Goal: Complete application form

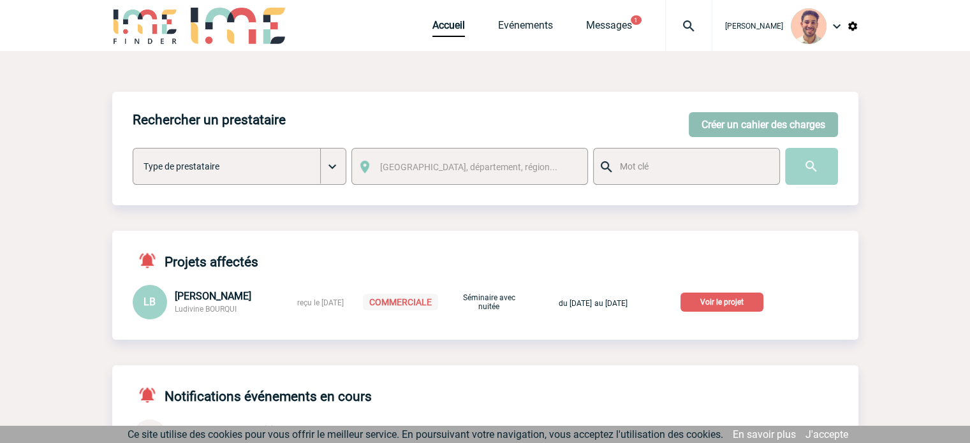
click at [696, 130] on button "Créer un cahier des charges" at bounding box center [763, 124] width 149 height 25
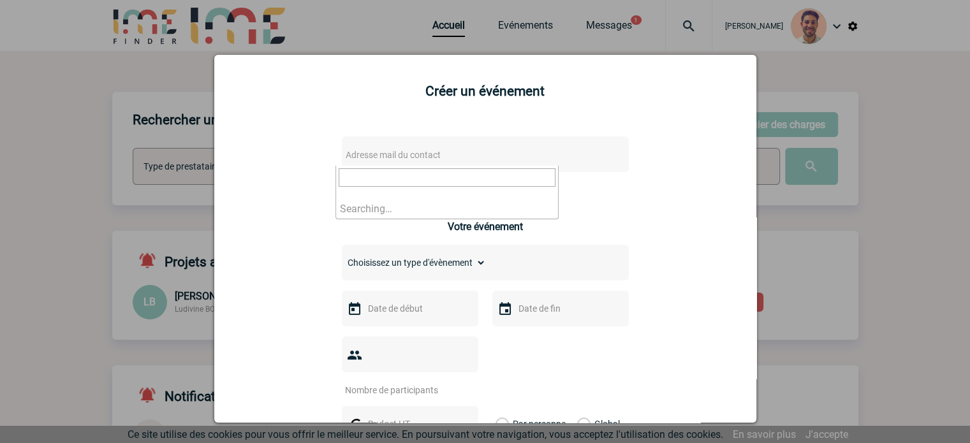
click at [423, 152] on span "Adresse mail du contact" at bounding box center [393, 155] width 95 height 10
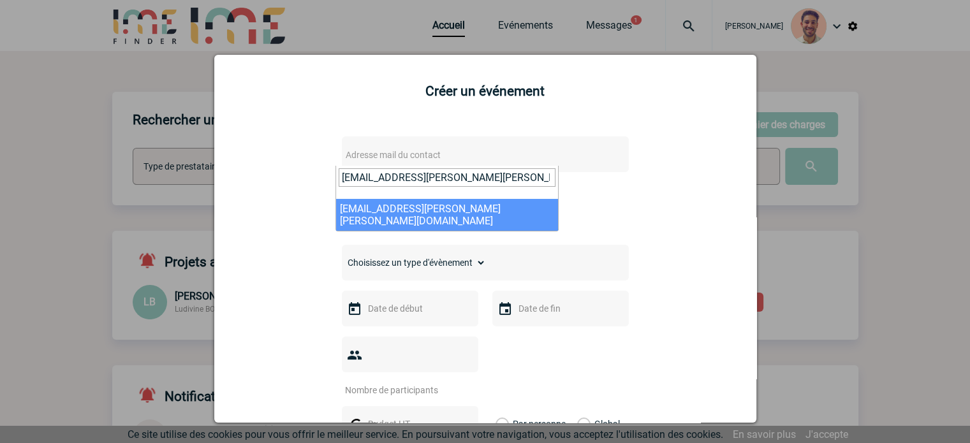
type input "[EMAIL_ADDRESS][PERSON_NAME][PERSON_NAME][DOMAIN_NAME]"
select select "128783"
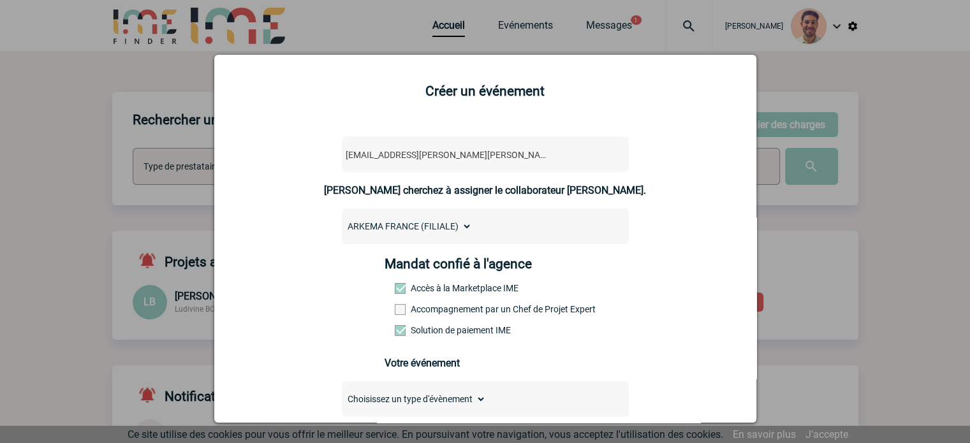
scroll to position [255, 0]
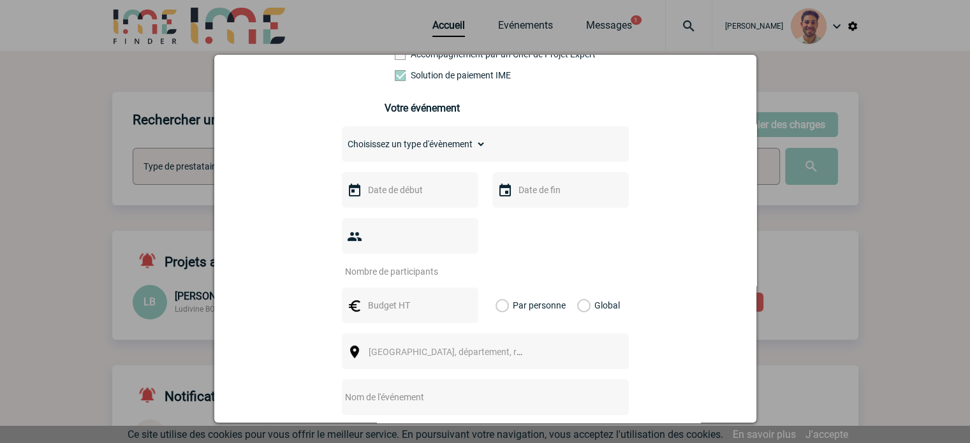
click at [449, 145] on select "Choisissez un type d'évènement Séminaire avec nuitée Séminaire sans nuitée Repa…" at bounding box center [414, 144] width 144 height 18
select select "9"
click at [342, 139] on select "Choisissez un type d'évènement Séminaire avec nuitée Séminaire sans nuitée Repa…" at bounding box center [414, 144] width 144 height 18
click at [413, 207] on div at bounding box center [410, 190] width 136 height 36
click at [413, 198] on input "text" at bounding box center [409, 190] width 88 height 17
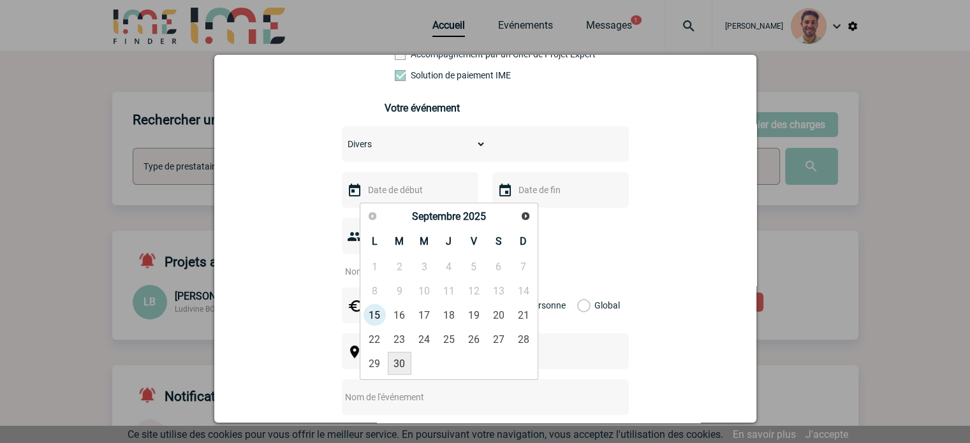
click at [393, 366] on link "30" at bounding box center [400, 363] width 24 height 23
type input "[DATE]"
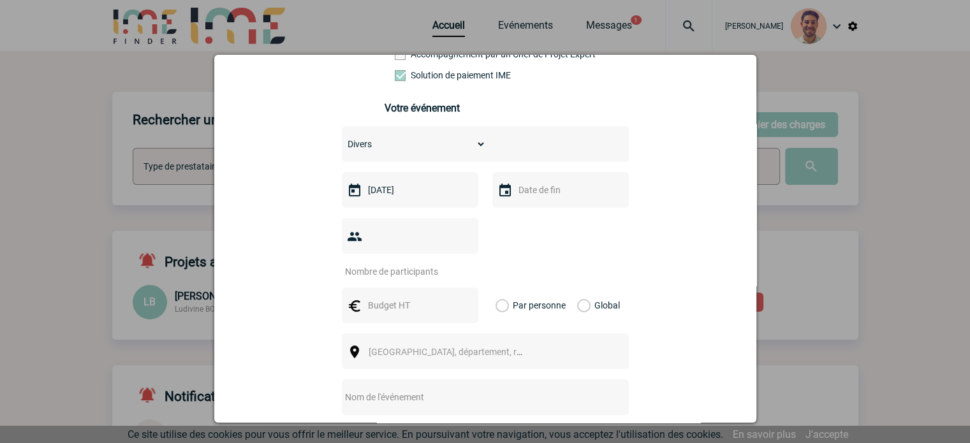
click at [395, 263] on input "number" at bounding box center [402, 271] width 120 height 17
type input "1"
click at [436, 297] on input "text" at bounding box center [409, 305] width 88 height 17
type input "2296"
click at [584, 288] on div "Global" at bounding box center [596, 306] width 43 height 36
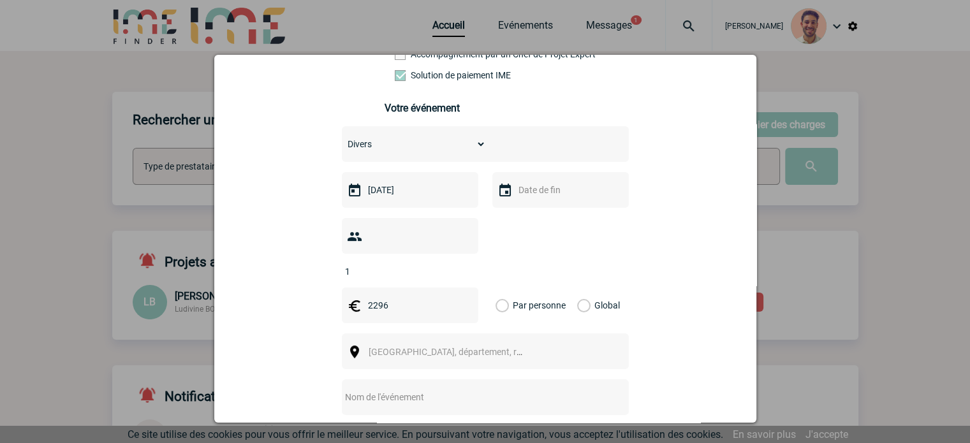
click at [581, 288] on label "Global" at bounding box center [581, 306] width 8 height 36
click at [0, 0] on input "Global" at bounding box center [0, 0] width 0 height 0
click at [522, 343] on span "[GEOGRAPHIC_DATA], département, région..." at bounding box center [451, 352] width 175 height 18
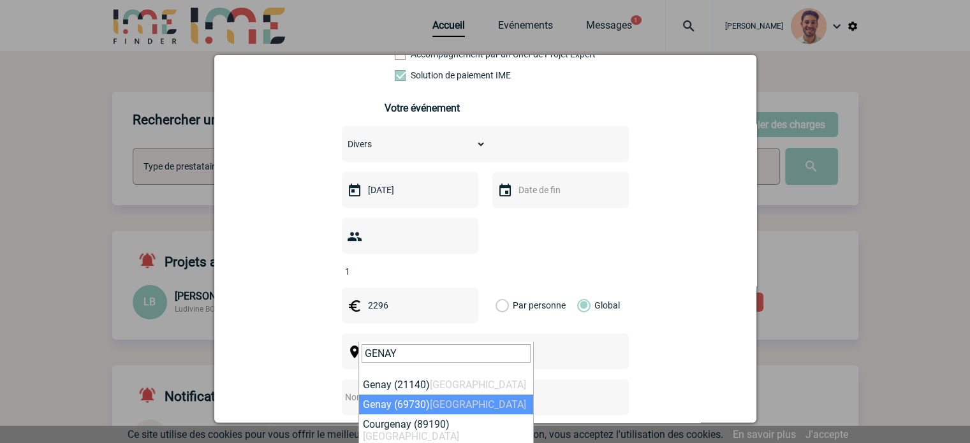
type input "GENAY"
select select "36521"
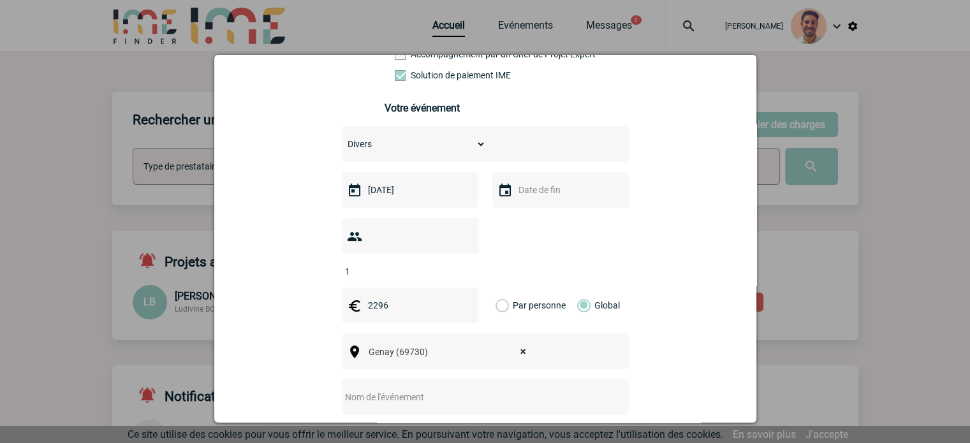
click at [503, 389] on input "text" at bounding box center [468, 397] width 253 height 17
paste input "Arkema Coatex - Genay - OR/MOV - 2025"
click at [344, 389] on input "Arkema Coatex - Genay - OR/MOV - 2025" at bounding box center [468, 397] width 253 height 17
click at [342, 389] on input "Arkema Coatex - Genay - OR/MOV - 2025" at bounding box center [468, 397] width 253 height 17
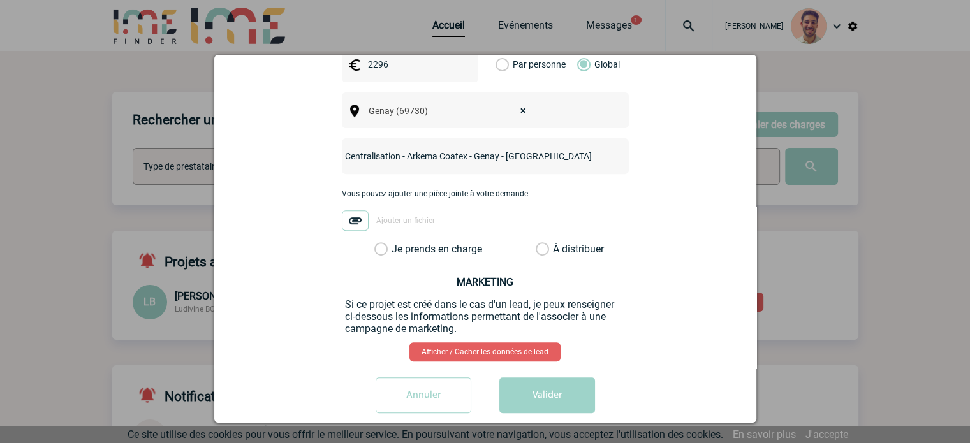
type input "Centralisation - Arkema Coatex - Genay - [GEOGRAPHIC_DATA]/MOV - 2025"
click at [383, 243] on label "Je prends en charge" at bounding box center [385, 249] width 22 height 13
click at [0, 0] on input "Je prends en charge" at bounding box center [0, 0] width 0 height 0
click at [351, 210] on img at bounding box center [355, 220] width 27 height 20
click at [0, 0] on input "Ajouter un fichier" at bounding box center [0, 0] width 0 height 0
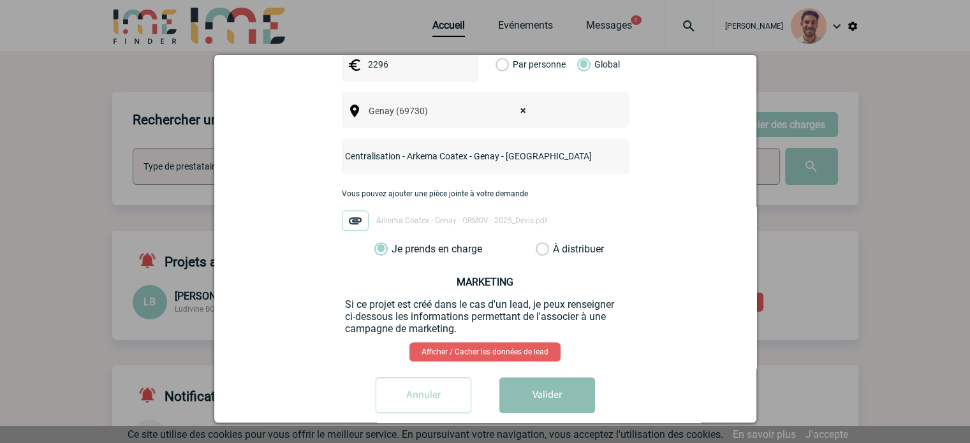
click at [563, 378] on button "Valider" at bounding box center [547, 396] width 96 height 36
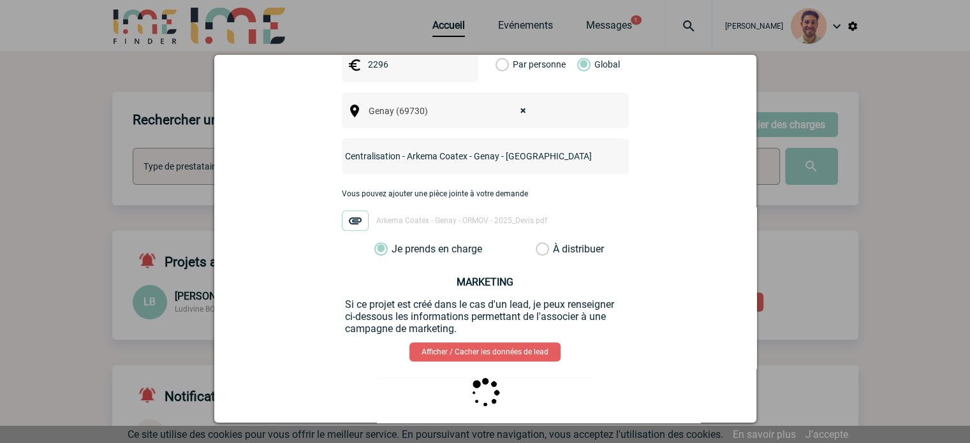
scroll to position [0, 0]
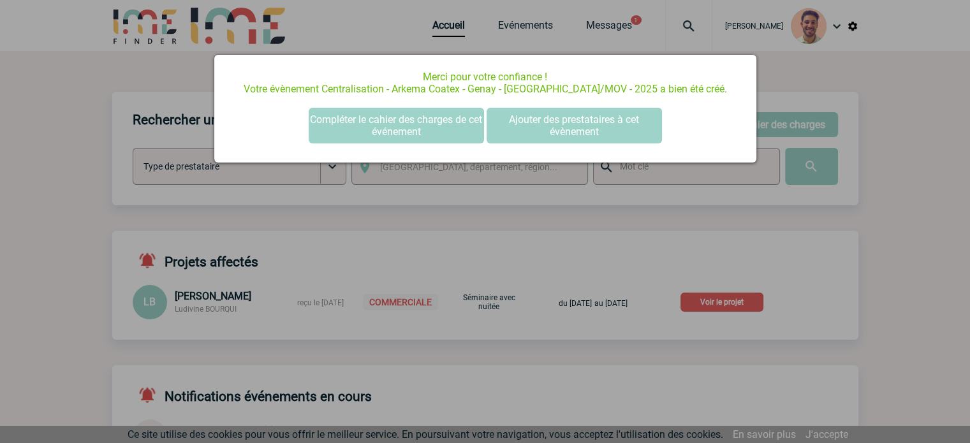
drag, startPoint x: 830, startPoint y: 69, endPoint x: 630, endPoint y: 55, distance: 201.4
click at [827, 68] on div at bounding box center [485, 221] width 970 height 443
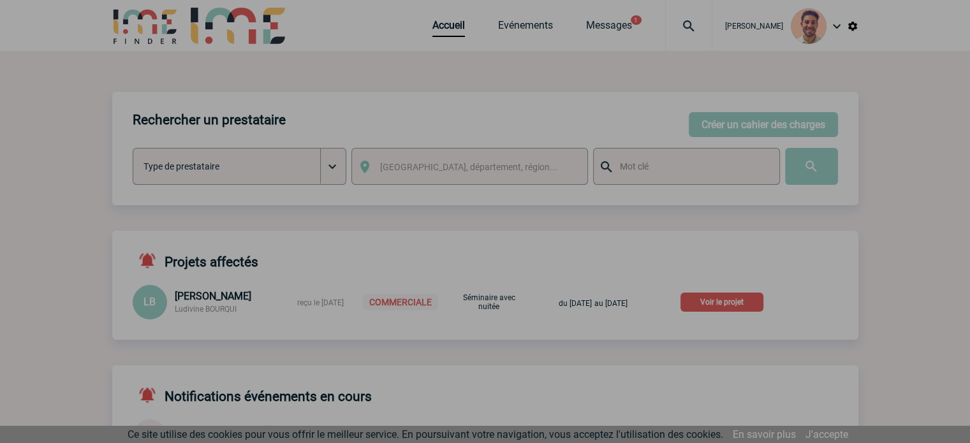
click at [523, 24] on div at bounding box center [485, 221] width 970 height 443
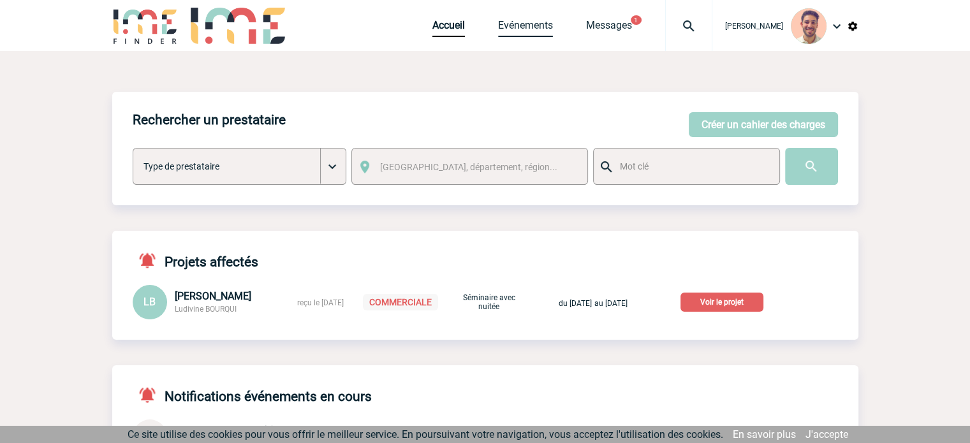
click at [510, 27] on link "Evénements" at bounding box center [525, 28] width 55 height 18
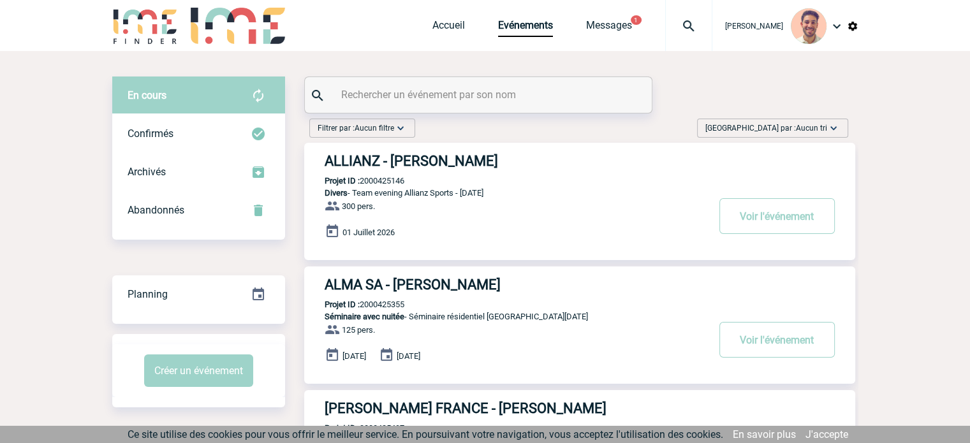
click at [384, 98] on input "text" at bounding box center [480, 94] width 284 height 18
paste input "2000425504"
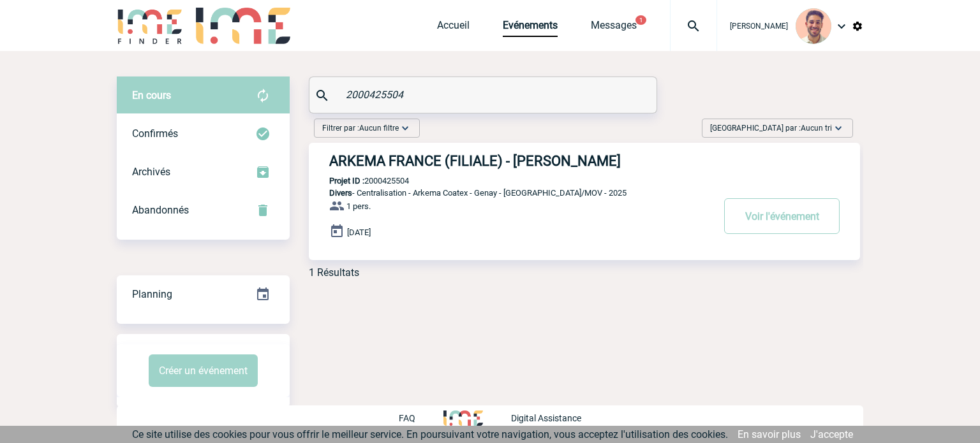
type input "2000425504"
click at [492, 165] on h3 "ARKEMA FRANCE (FILIALE) - Sandrine GIRON" at bounding box center [520, 161] width 383 height 16
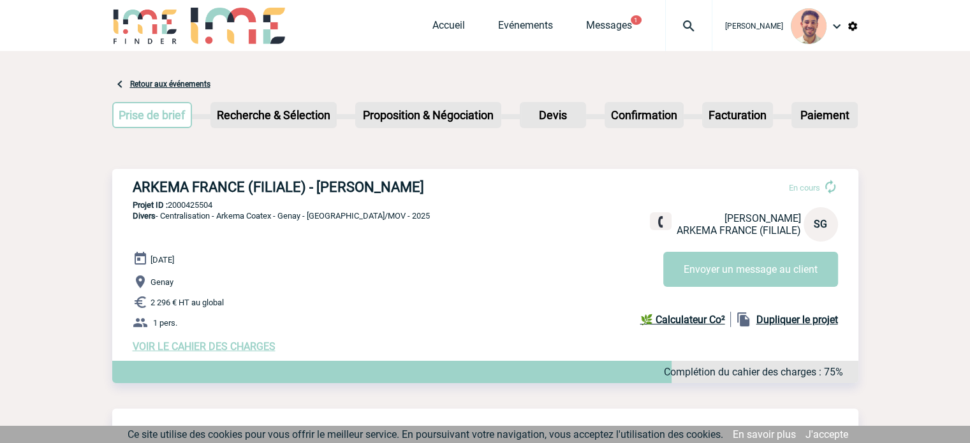
drag, startPoint x: 439, startPoint y: 183, endPoint x: 144, endPoint y: 191, distance: 294.8
click at [135, 193] on h3 "ARKEMA FRANCE (FILIALE) - Sandrine GIRON" at bounding box center [324, 187] width 383 height 16
copy h3 "ARKEMA FRANCE (FILIALE) - Sandrine GIRON"
click at [238, 229] on p "Divers - Centralisation - Arkema Coatex - Genay - OR/MOV - 2025" at bounding box center [271, 230] width 318 height 41
drag, startPoint x: 208, startPoint y: 209, endPoint x: 186, endPoint y: 211, distance: 21.8
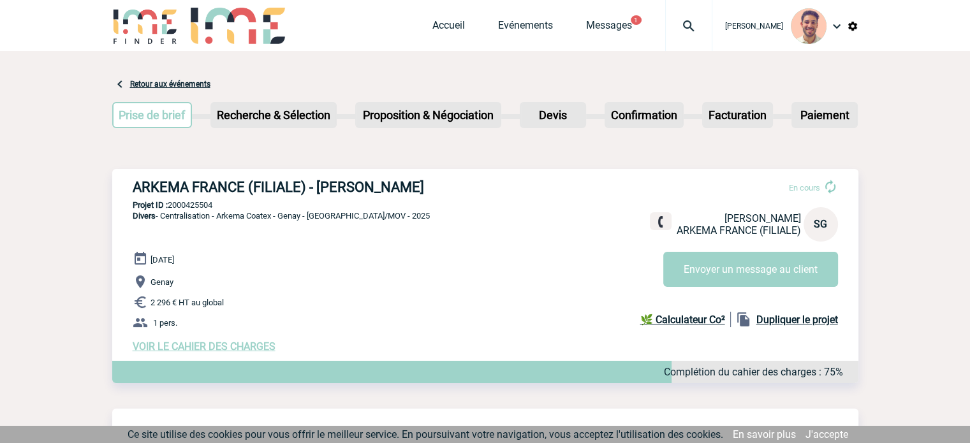
click at [170, 204] on p "Projet ID : 2000425504" at bounding box center [485, 205] width 746 height 10
copy p "2000425504"
